Goal: Transaction & Acquisition: Obtain resource

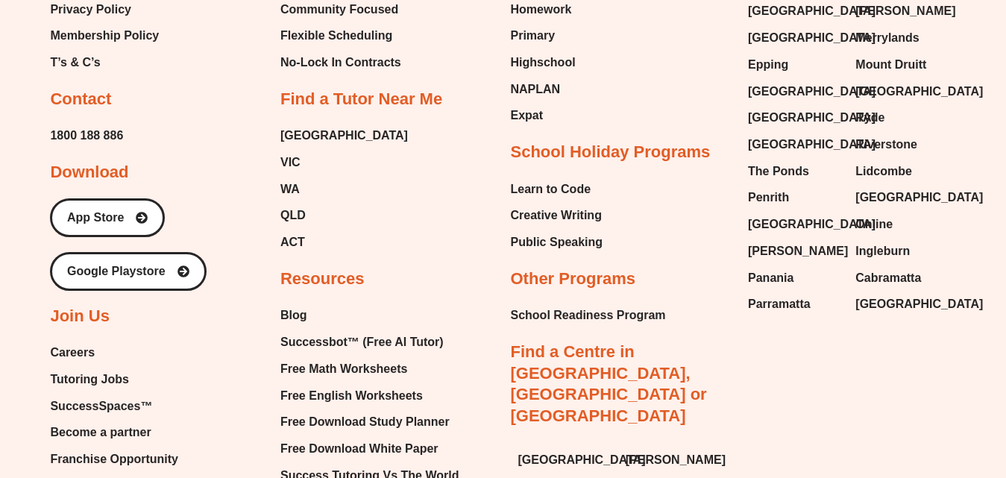
scroll to position [6184, 0]
click at [343, 385] on span "Free English Worksheets" at bounding box center [351, 396] width 142 height 22
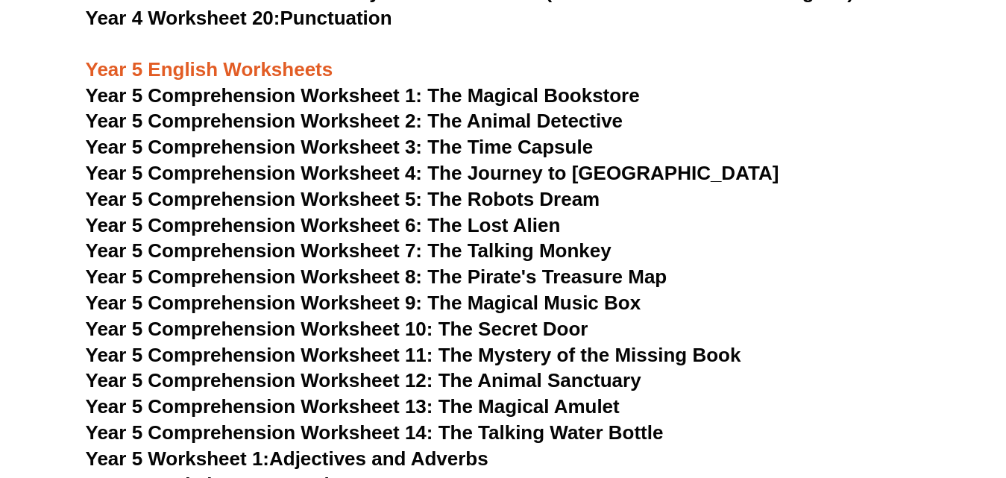
scroll to position [7076, 0]
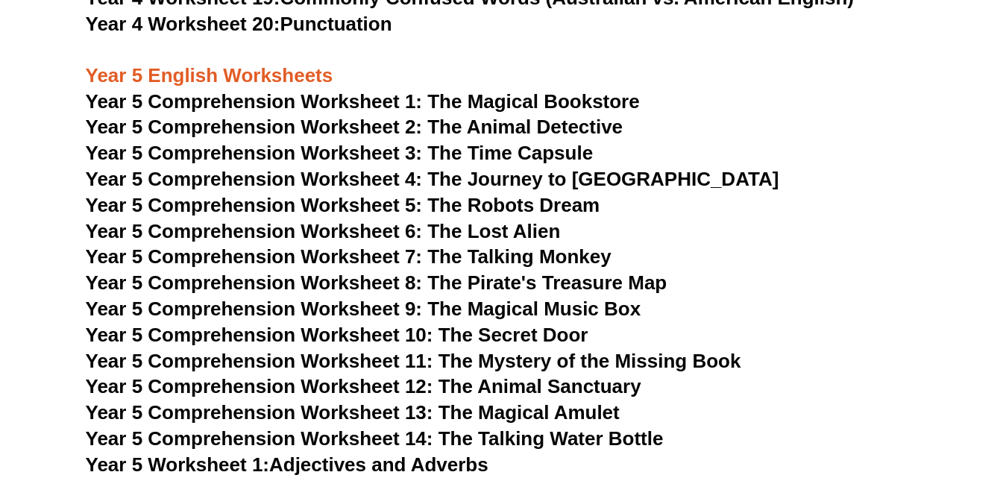
click at [549, 101] on span "Year 5 Comprehension Worksheet 1: The Magical Bookstore" at bounding box center [363, 101] width 554 height 22
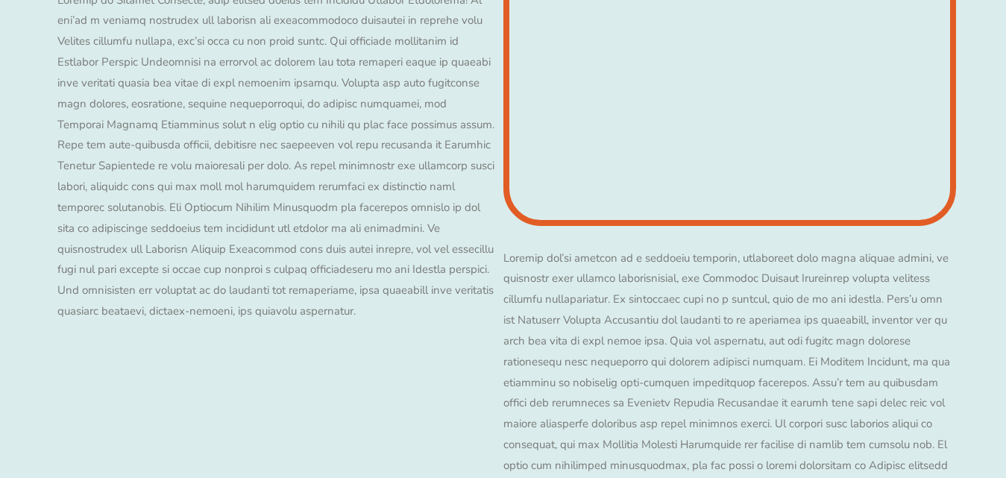
scroll to position [7454, 0]
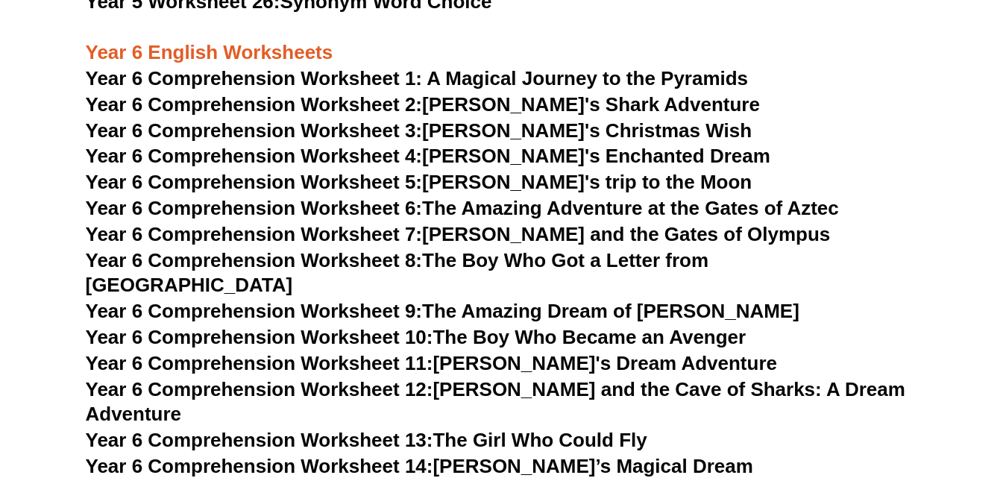
scroll to position [8188, 0]
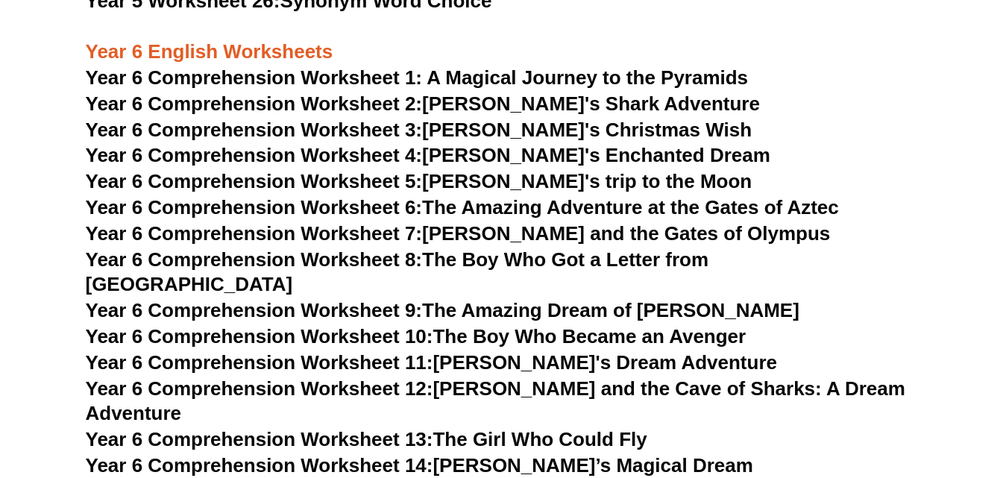
click at [582, 106] on link "Year 6 Comprehension Worksheet 2: [PERSON_NAME]'s Shark Adventure" at bounding box center [423, 103] width 674 height 22
